Goal: Task Accomplishment & Management: Use online tool/utility

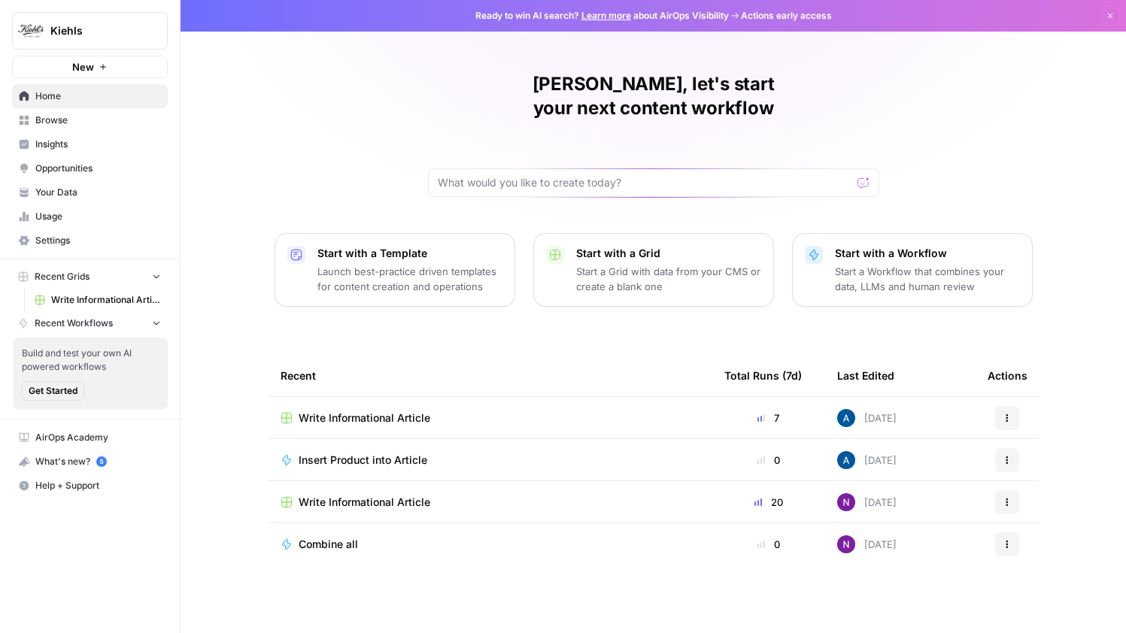
click at [55, 160] on link "Opportunities" at bounding box center [90, 168] width 156 height 24
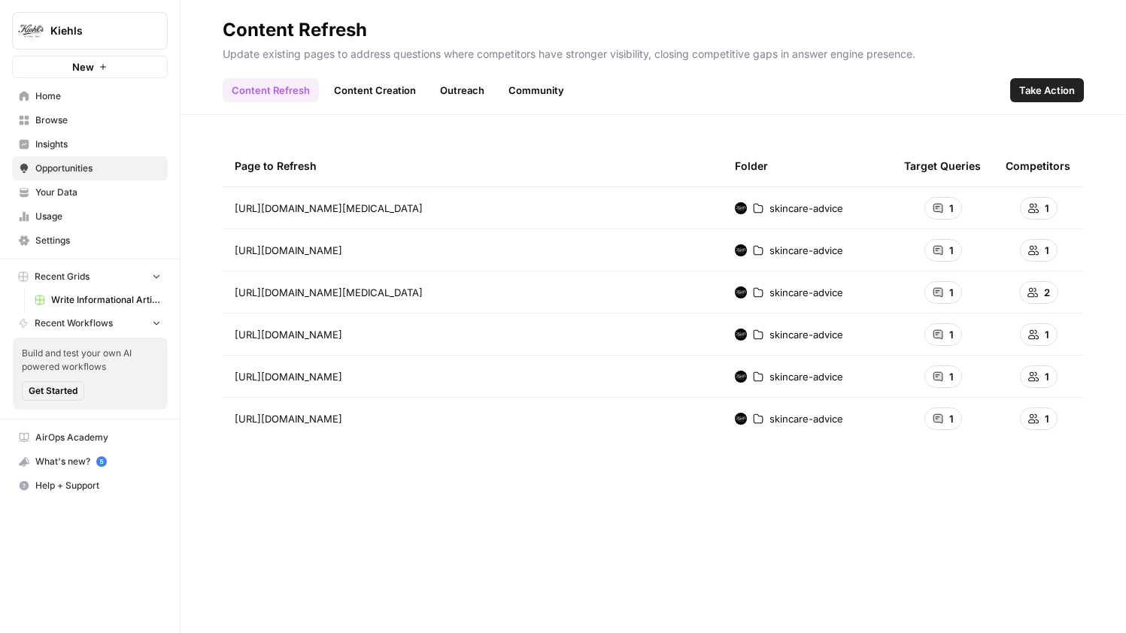
click at [937, 209] on icon at bounding box center [938, 208] width 9 height 9
click at [945, 203] on div "1" at bounding box center [944, 208] width 38 height 23
click at [888, 208] on td "skincare-advice" at bounding box center [807, 207] width 169 height 41
click at [788, 204] on span "skincare-advice" at bounding box center [807, 208] width 74 height 15
click at [423, 210] on span "https://www.kiehls.com/skincare-advice/best-cleanser-for-dry-skin.html?srsltid=…" at bounding box center [329, 208] width 188 height 15
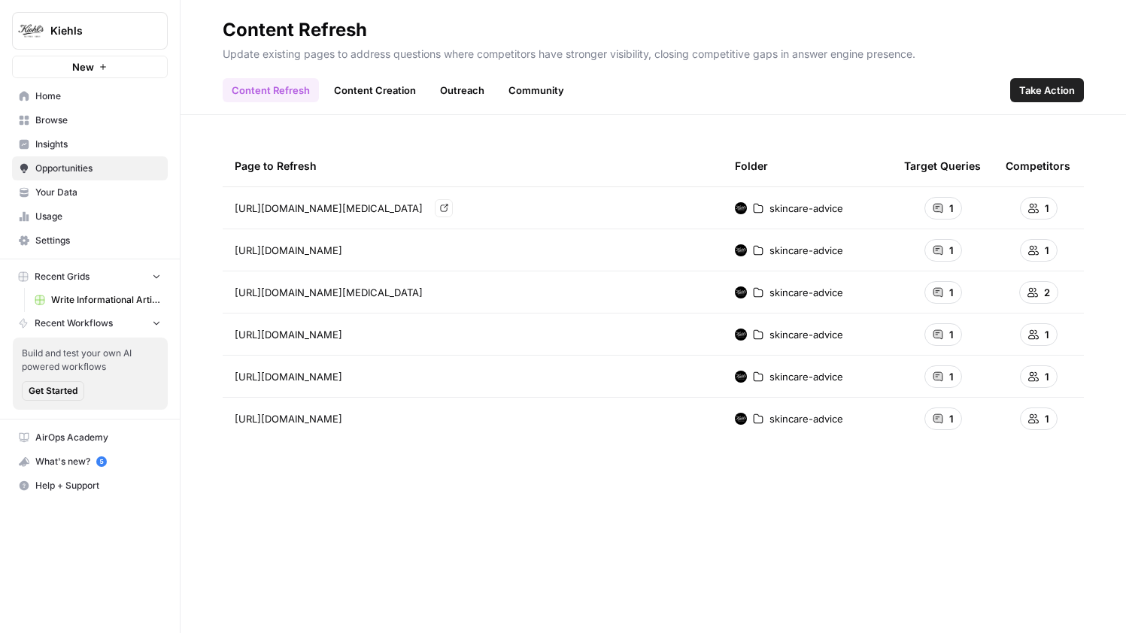
click at [448, 208] on icon "Go to page https://www.kiehls.com/skincare-advice/best-cleanser-for-dry-skin.ht…" at bounding box center [444, 208] width 8 height 8
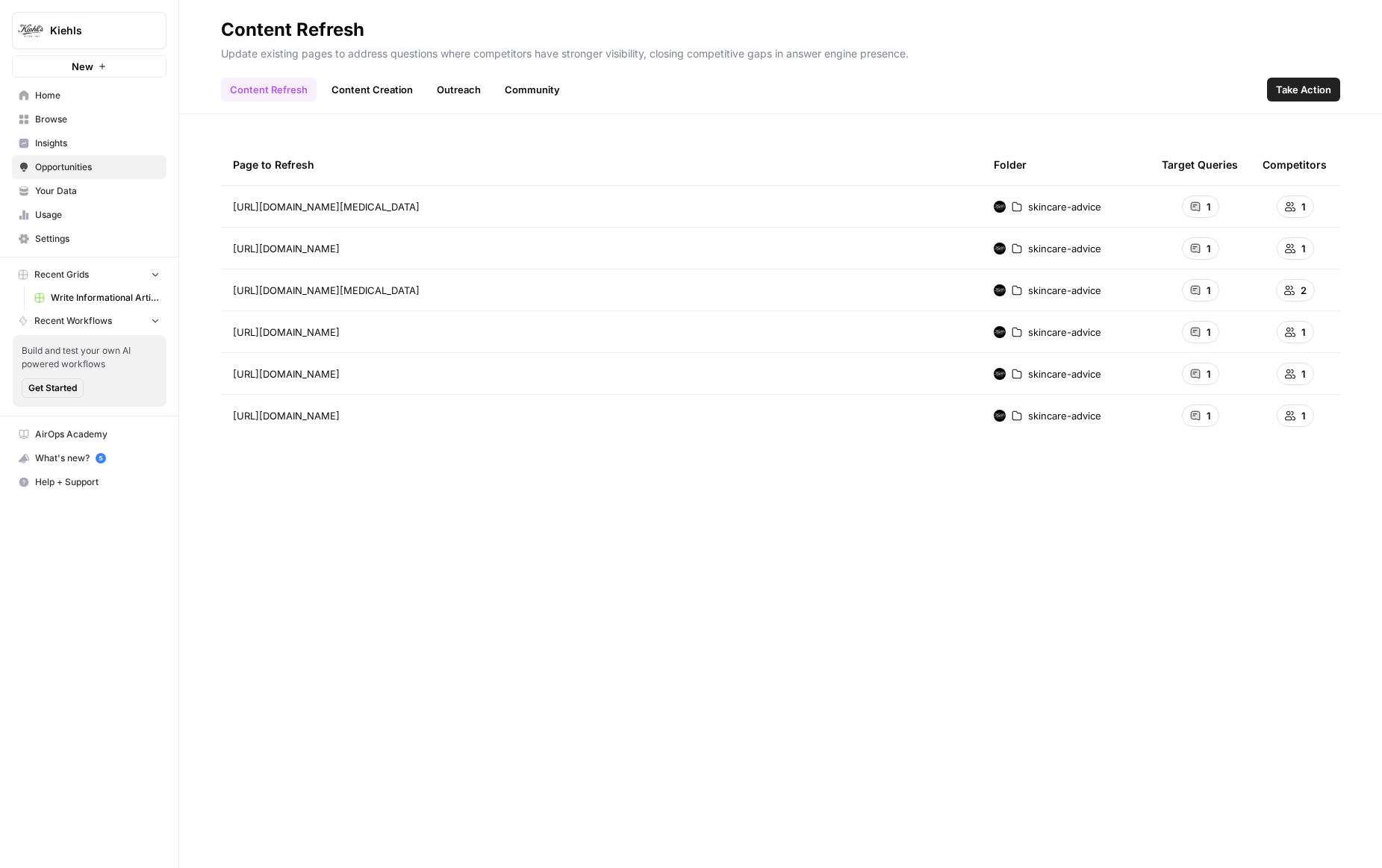
click at [535, 122] on div "Page to Refresh Folder Target Queries Competitors https://www.kiehls.com/skinca…" at bounding box center [781, 491] width 1202 height 754
click at [1085, 785] on div "Page to Refresh Folder Target Queries Competitors https://www.kiehls.com/skinca…" at bounding box center [781, 491] width 1119 height 694
click at [921, 607] on div "Page to Refresh Folder Target Queries Competitors https://www.kiehls.com/skinca…" at bounding box center [781, 491] width 1119 height 694
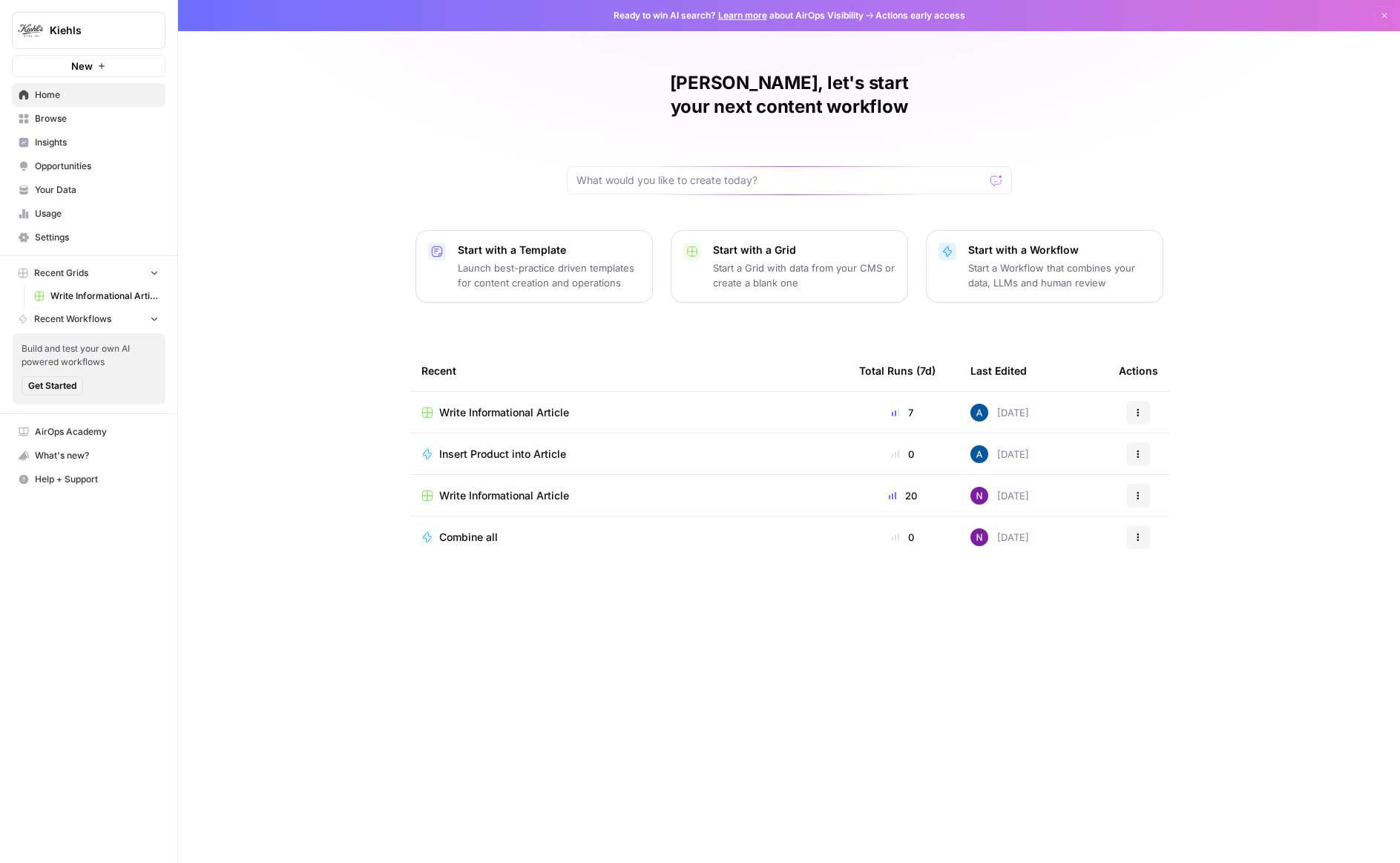
click at [97, 14] on button "Kiehls" at bounding box center [89, 31] width 154 height 37
type input "gong"
click button "Gong" at bounding box center [134, 135] width 238 height 24
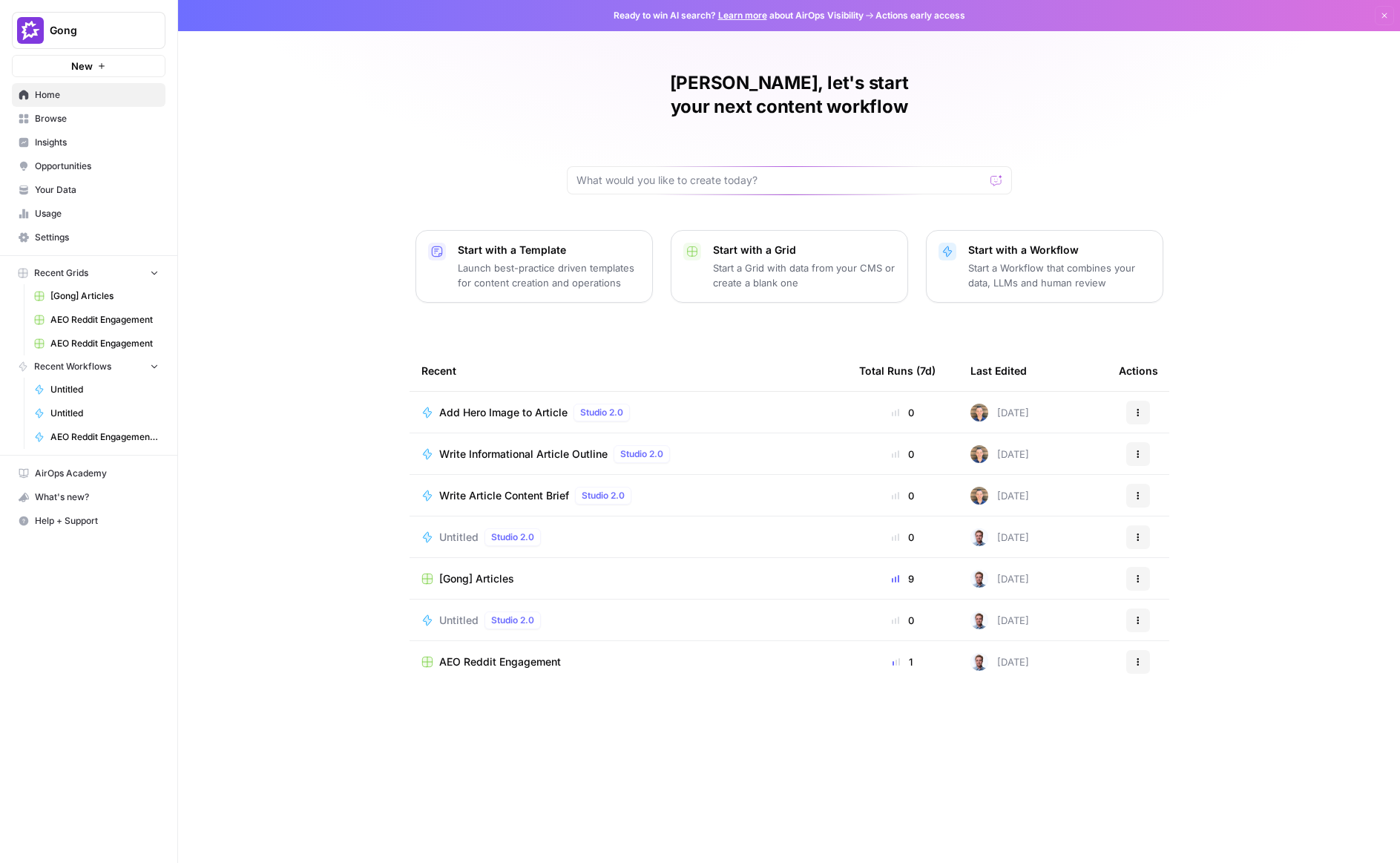
click at [508, 571] on span "[Gong] Articles" at bounding box center [476, 578] width 75 height 15
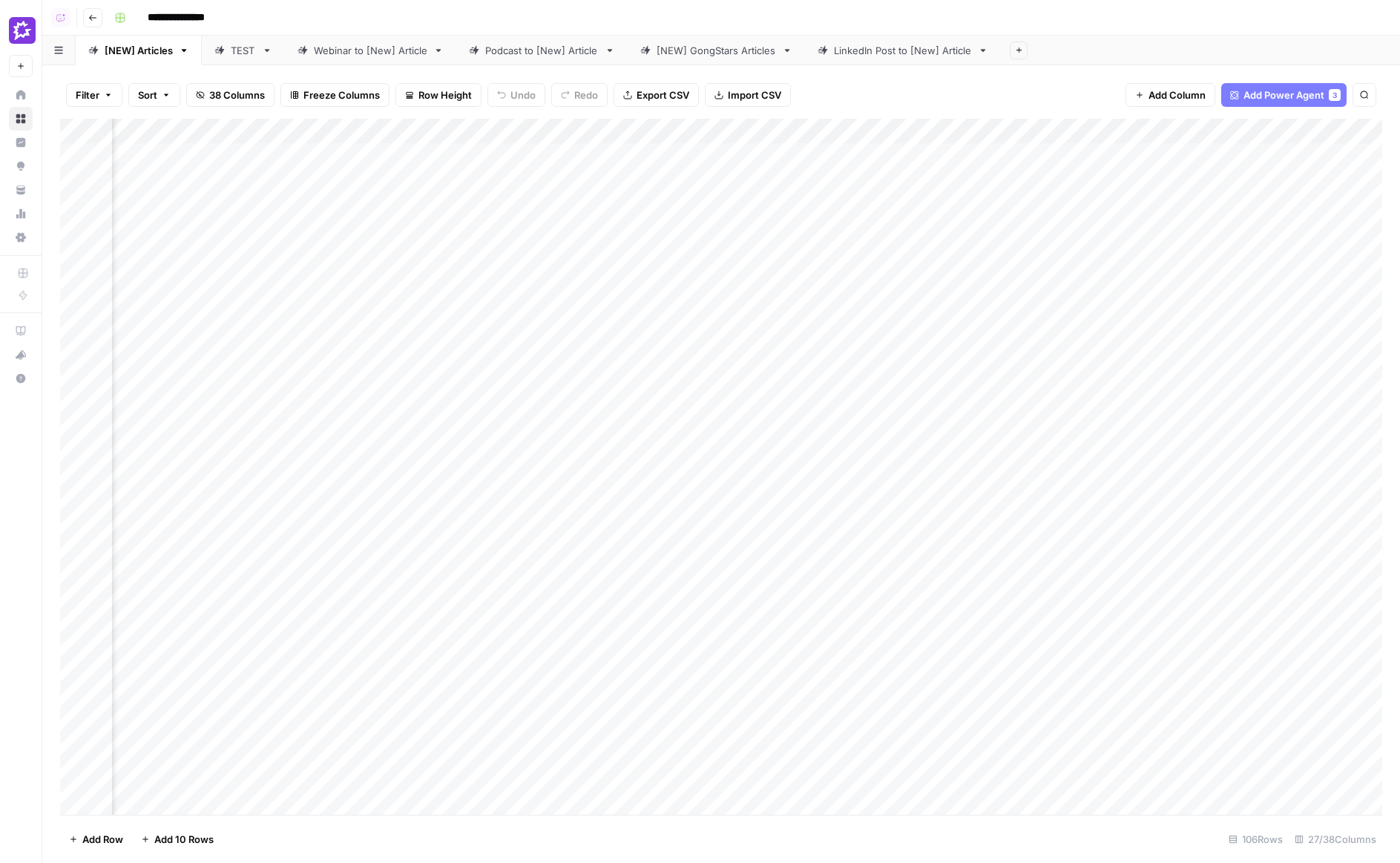
scroll to position [0, 551]
click at [562, 130] on div "Add Column" at bounding box center [721, 467] width 1322 height 696
click at [923, 88] on div "Filter Sort 38 Columns Freeze Columns Row Height Undo Redo Export CSV Import CS…" at bounding box center [721, 95] width 1322 height 47
click at [506, 129] on div "Add Column" at bounding box center [721, 467] width 1322 height 696
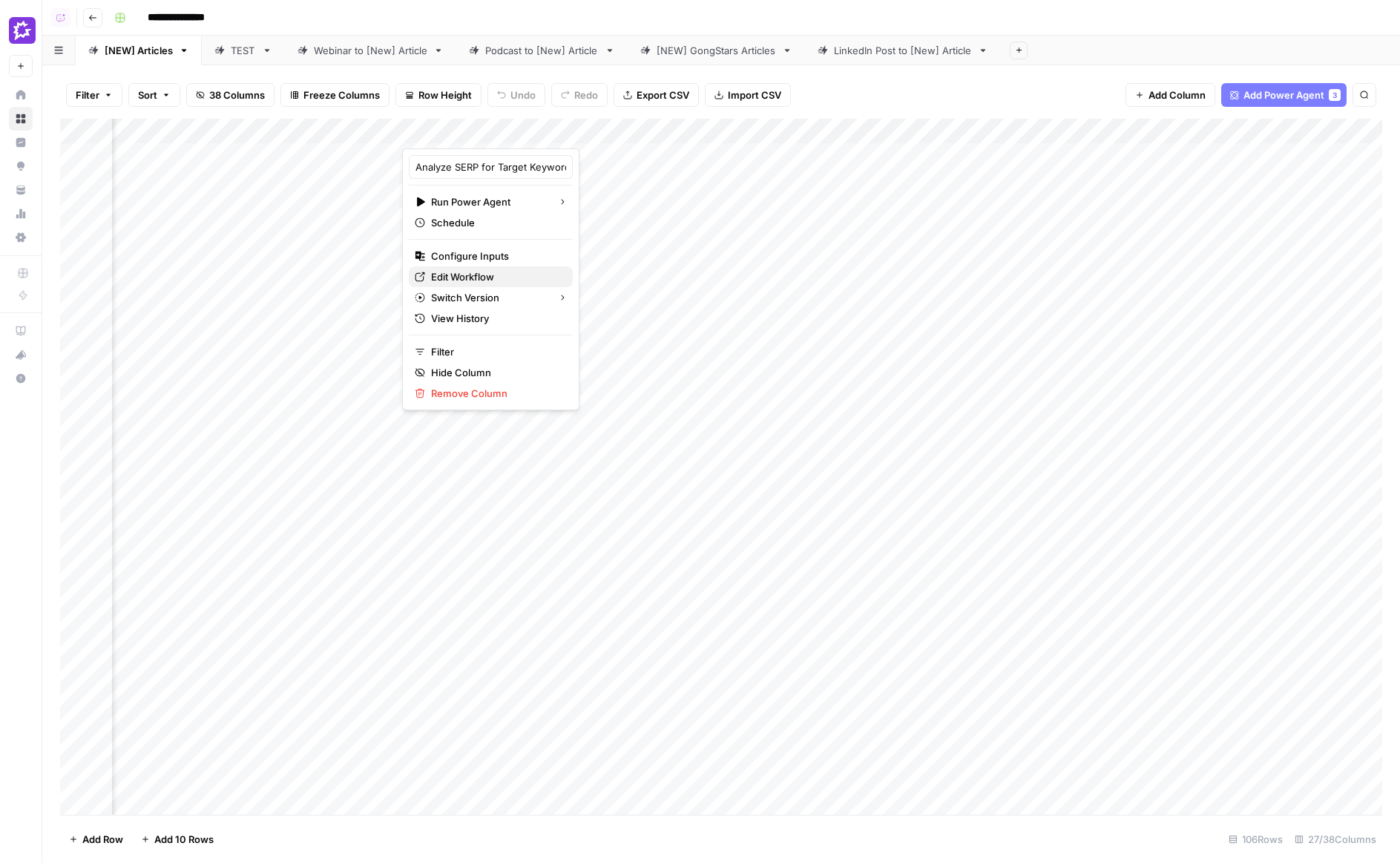
click at [477, 279] on span "Edit Workflow" at bounding box center [496, 276] width 130 height 15
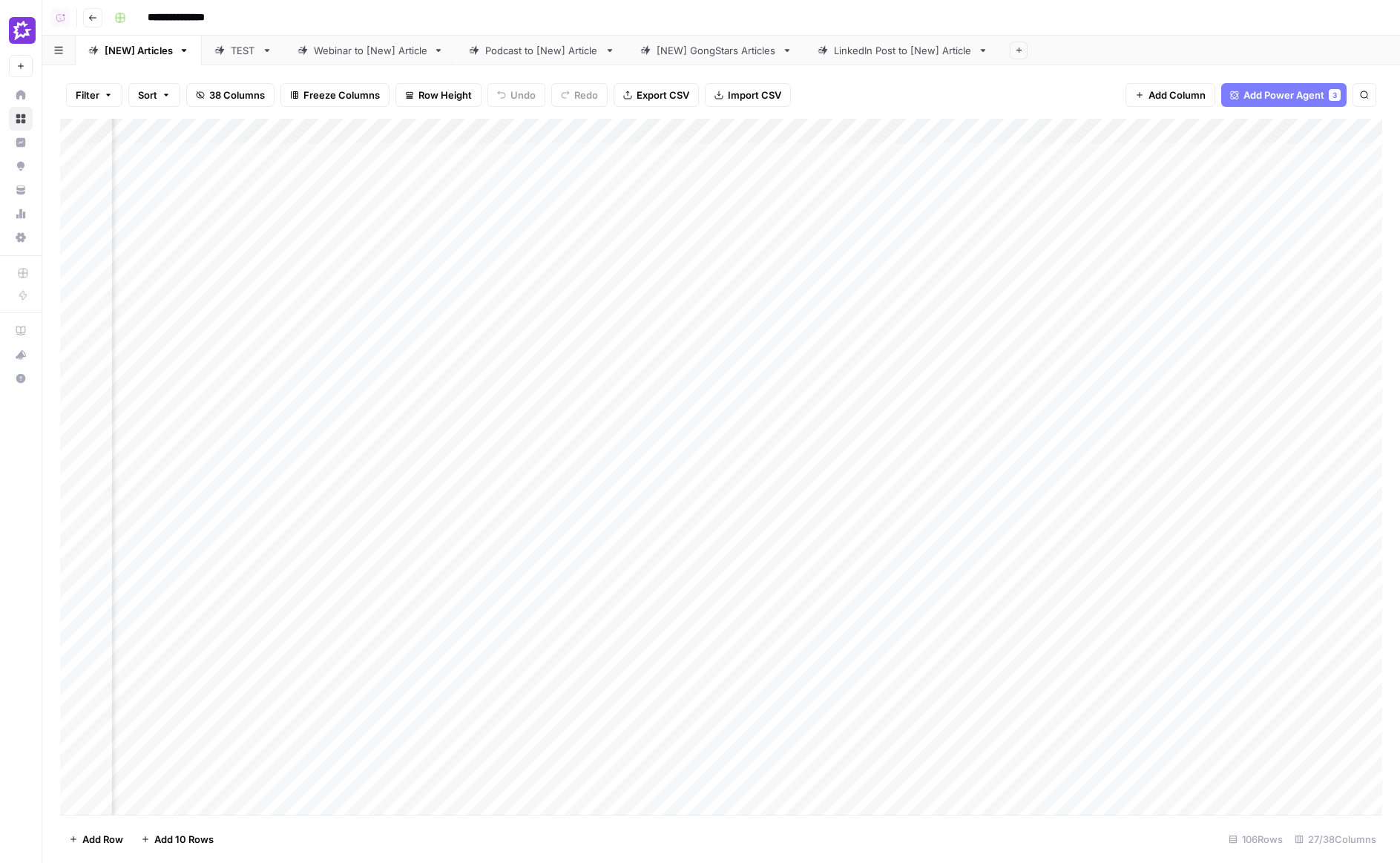
scroll to position [0, 878]
click at [58, 20] on icon "button" at bounding box center [60, 18] width 9 height 9
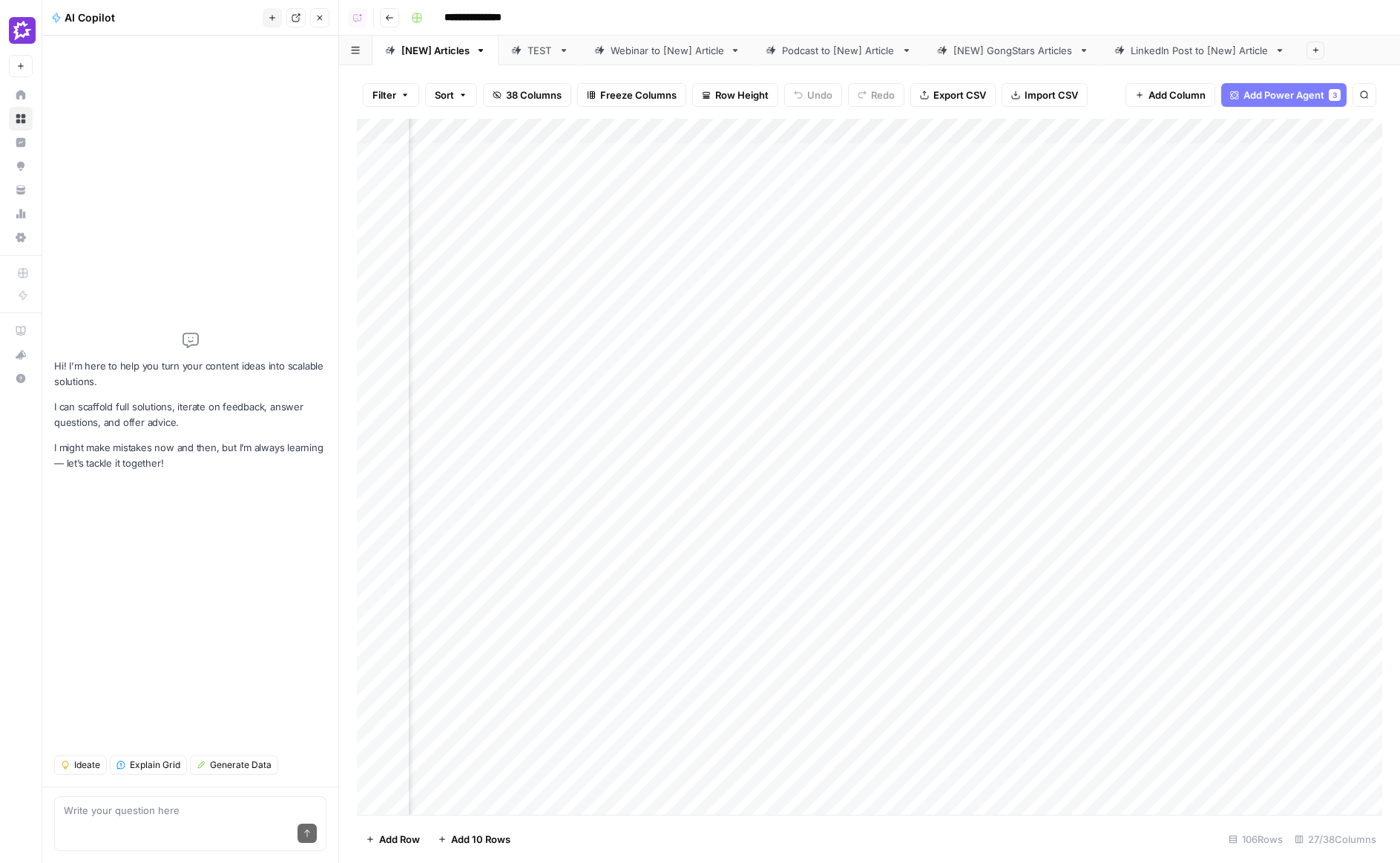
click at [315, 17] on icon "button" at bounding box center [319, 18] width 9 height 9
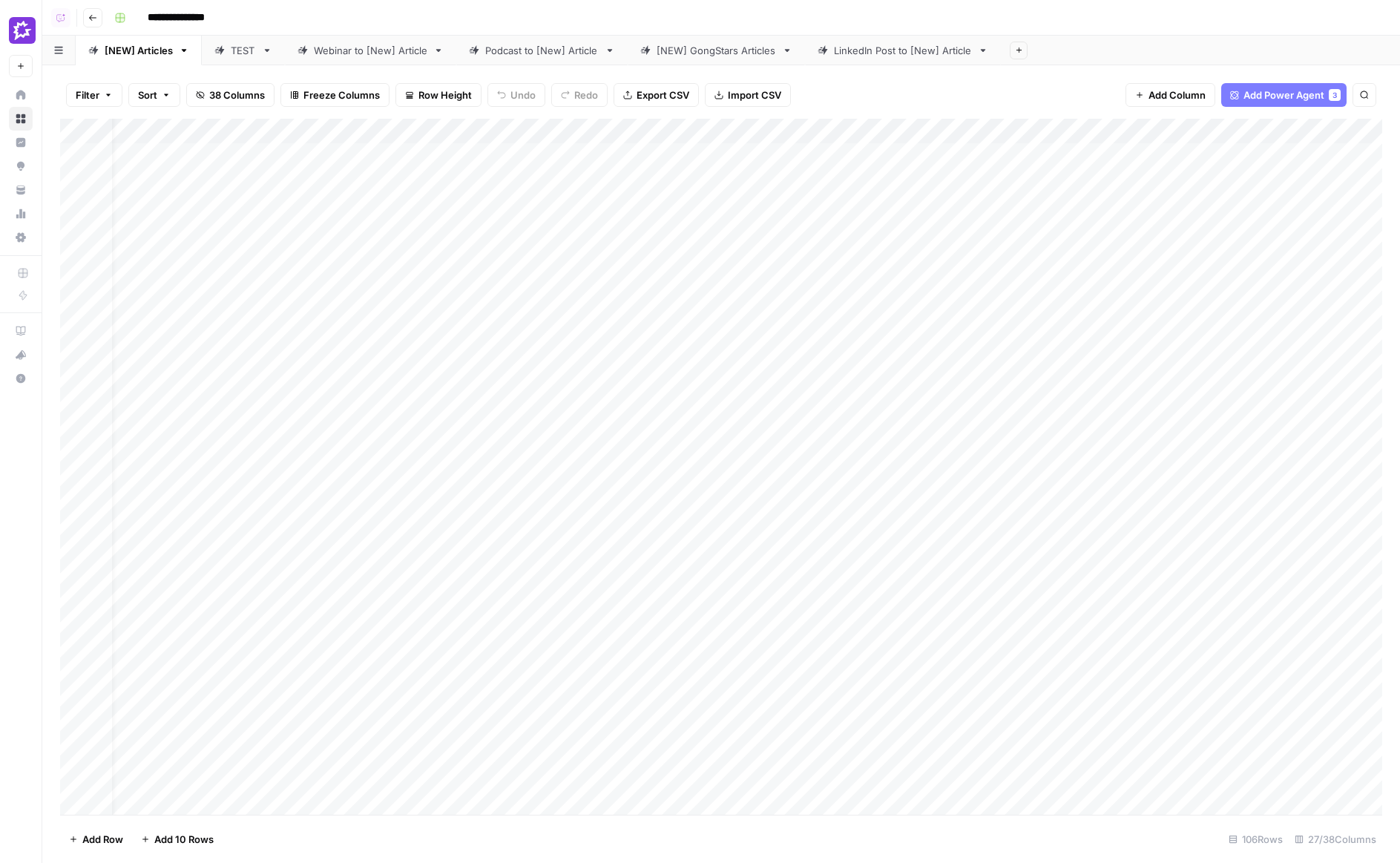
scroll to position [0, 0]
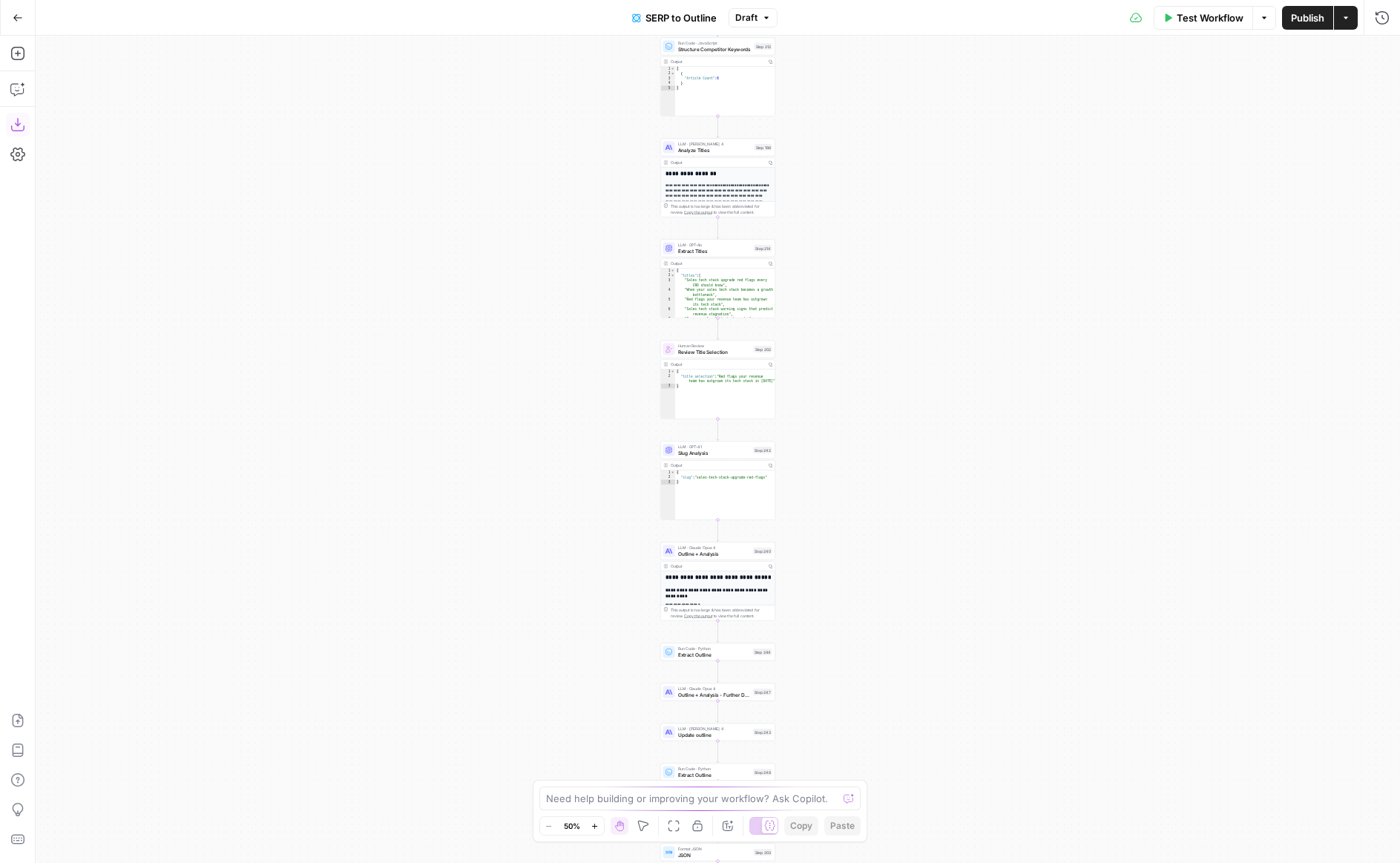
click at [15, 118] on icon "button" at bounding box center [18, 124] width 15 height 15
